Goal: Information Seeking & Learning: Learn about a topic

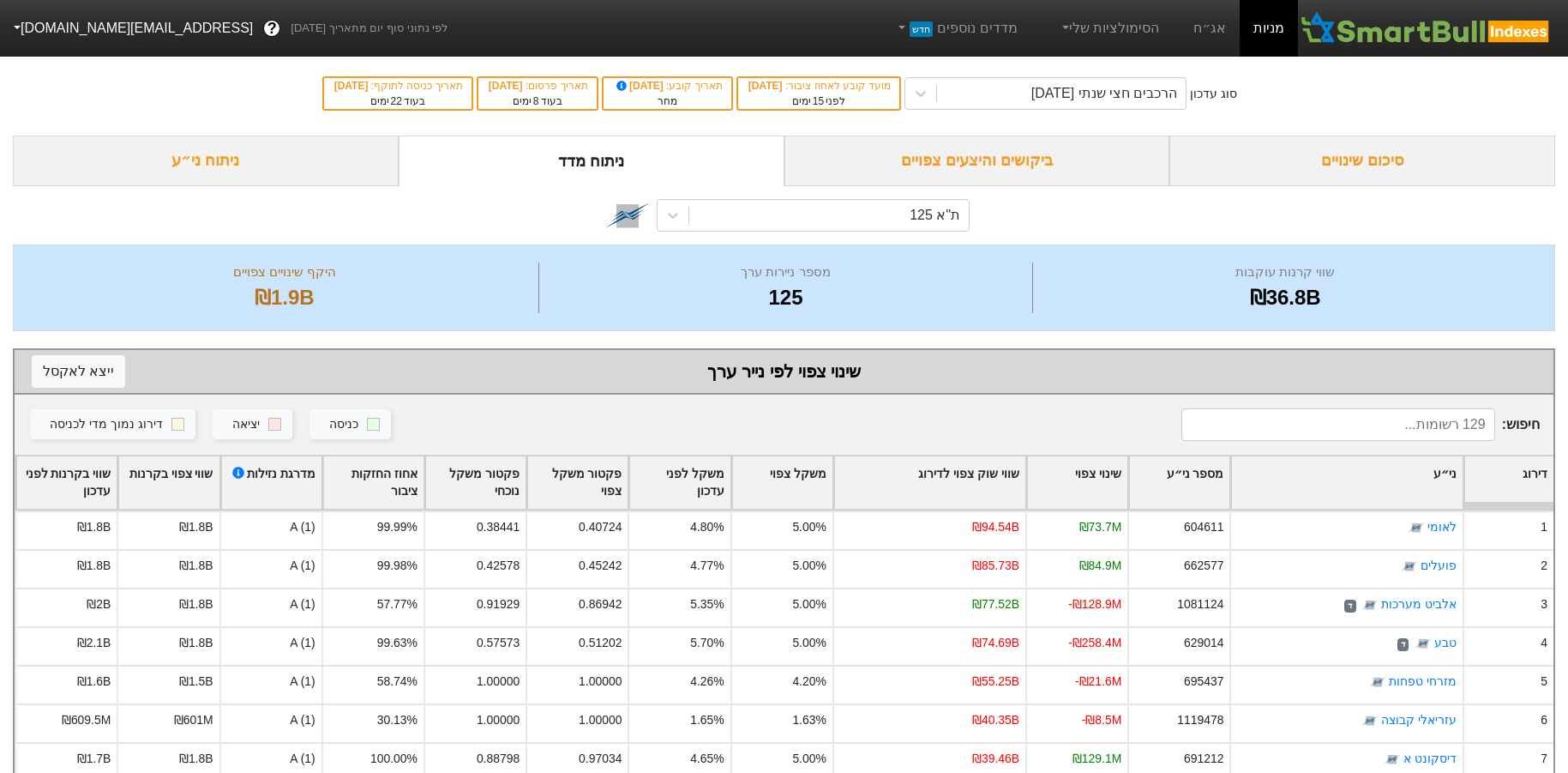
click at [219, 159] on div "ניתוח ני״ע" at bounding box center [206, 161] width 386 height 51
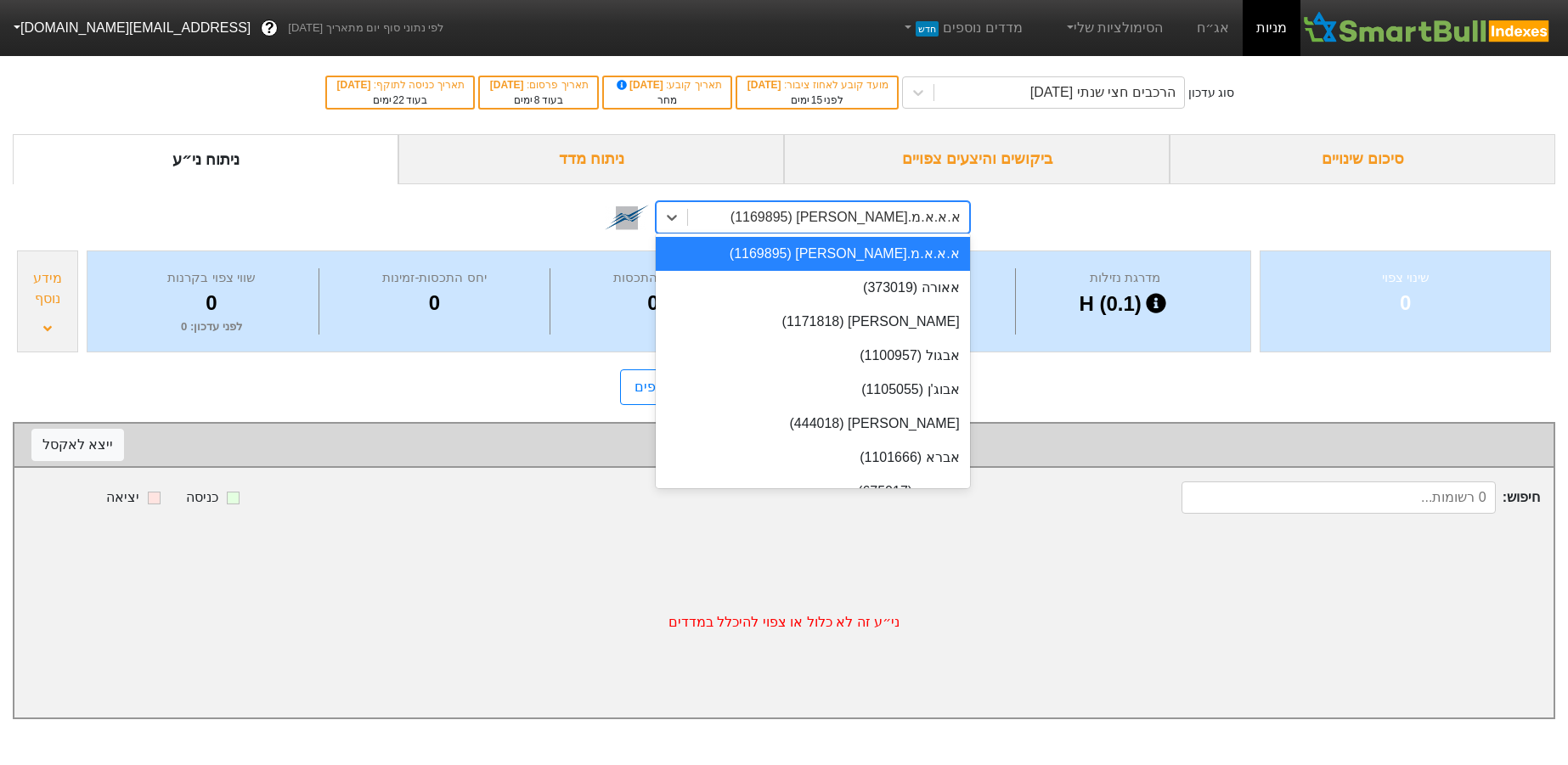
click at [867, 218] on div "א.א.א.מ.[PERSON_NAME] (1169895)" at bounding box center [846, 218] width 230 height 21
paste input "1083419"
type input "1083419"
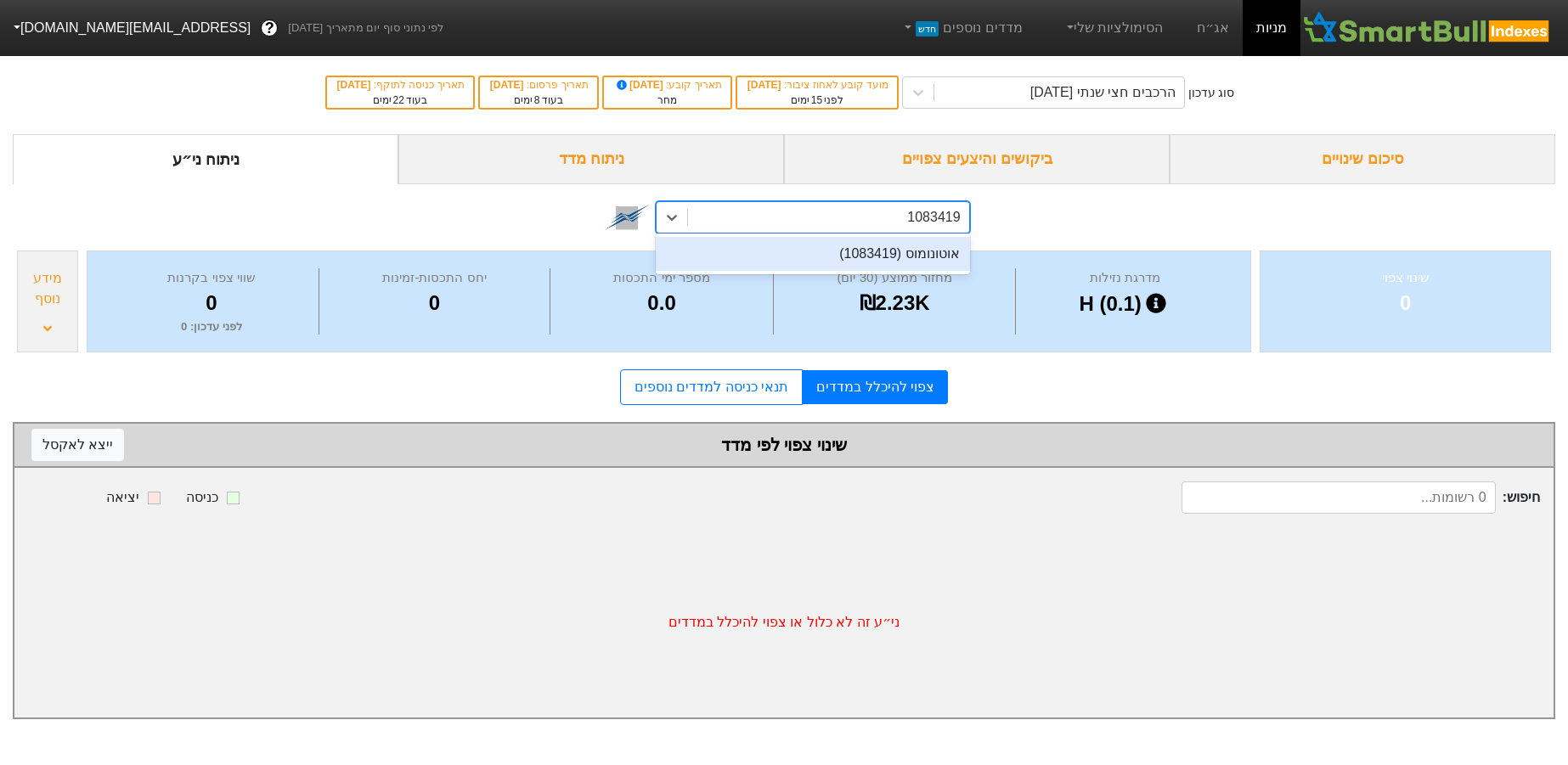
click at [881, 252] on div "אוטונומוס (1083419)" at bounding box center [812, 253] width 313 height 34
click at [897, 213] on div "אוטונומוס (1083419)" at bounding box center [899, 218] width 119 height 21
type input "1180173"
click at [899, 253] on div "טראלייט (1180173)" at bounding box center [812, 253] width 313 height 34
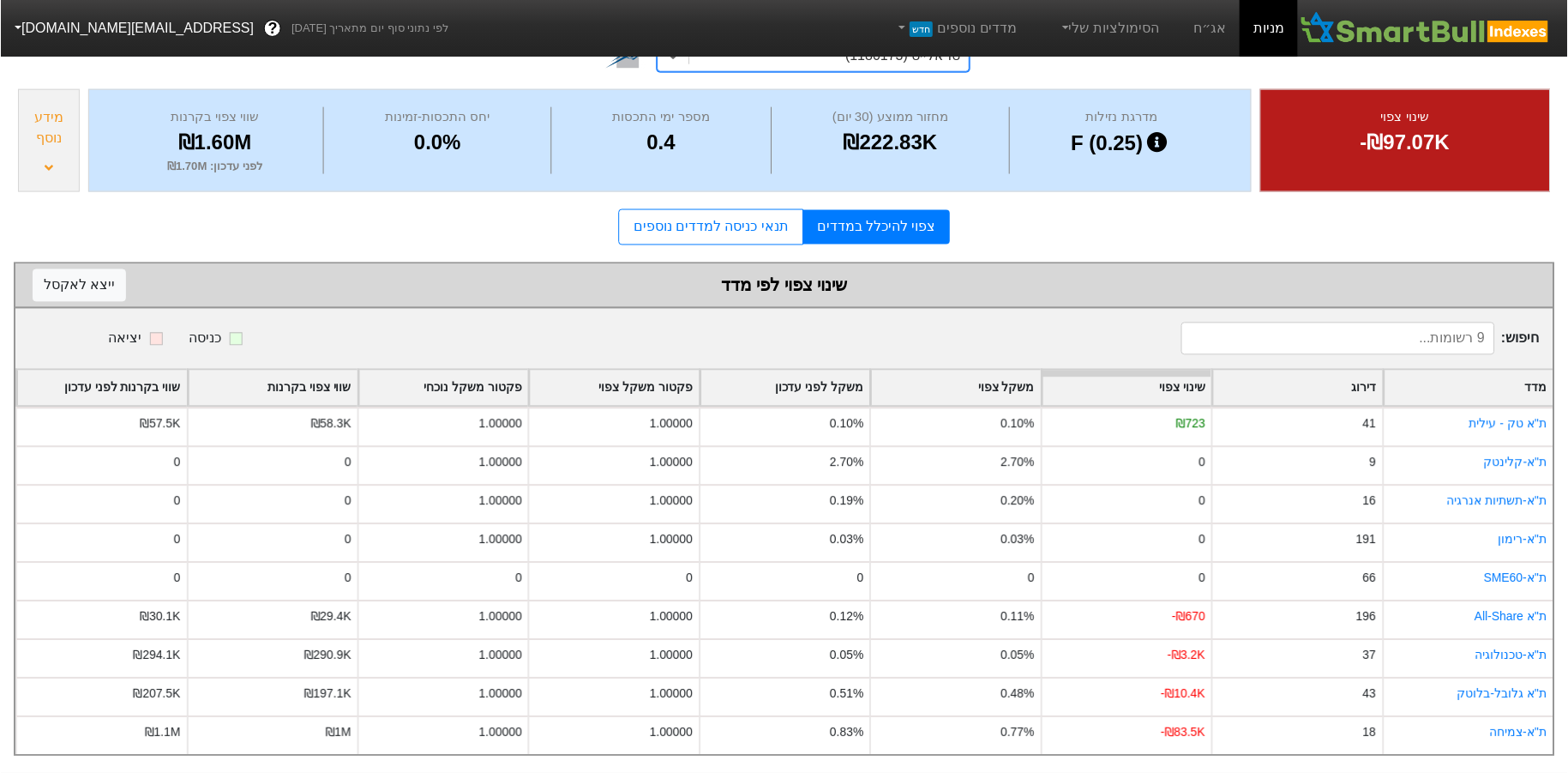
scroll to position [177, 0]
